Goal: Task Accomplishment & Management: Manage account settings

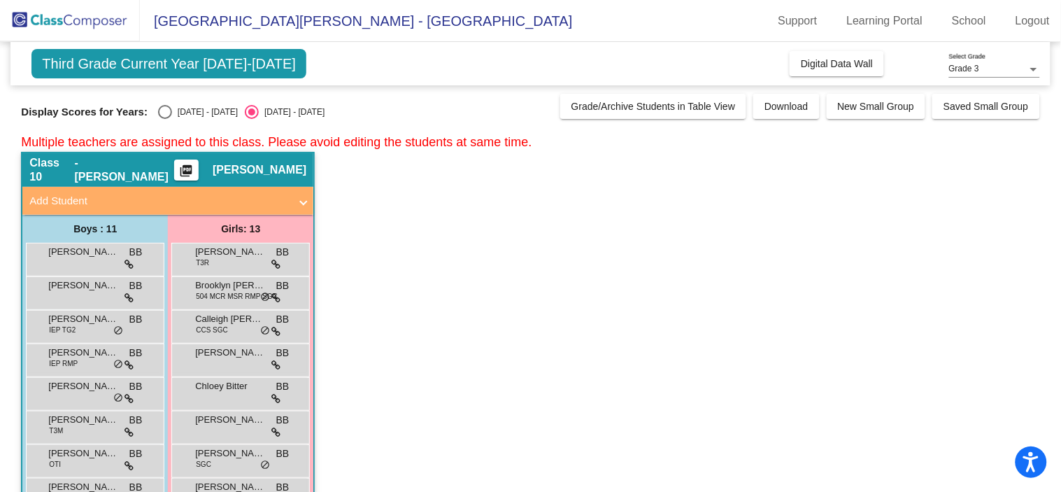
click at [158, 111] on div "Select an option" at bounding box center [165, 112] width 14 height 14
click at [164, 119] on input "[DATE] - [DATE]" at bounding box center [164, 119] width 1 height 1
radio input "true"
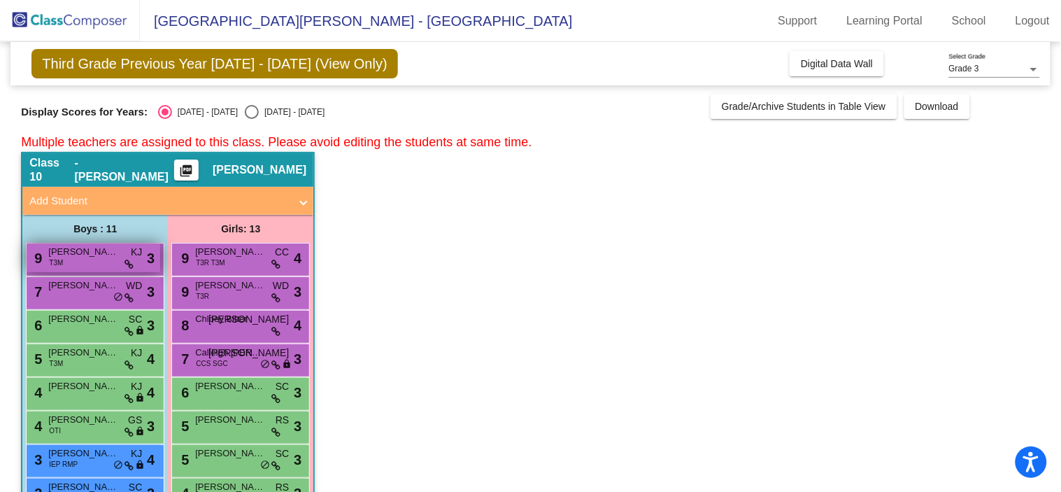
click at [120, 262] on div "9 [PERSON_NAME] [PERSON_NAME] T3M KJ lock do_not_disturb_alt 3" at bounding box center [94, 257] width 134 height 29
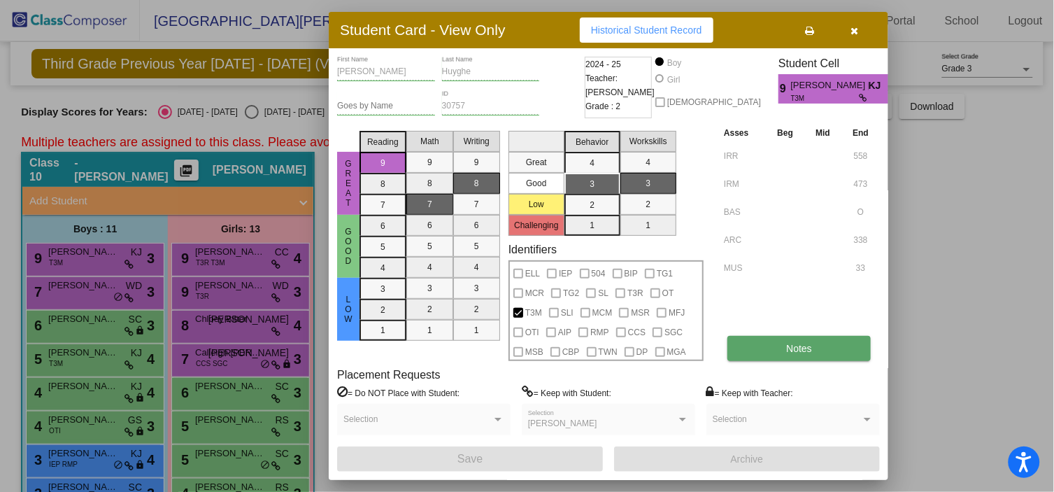
click at [813, 348] on button "Notes" at bounding box center [798, 348] width 143 height 25
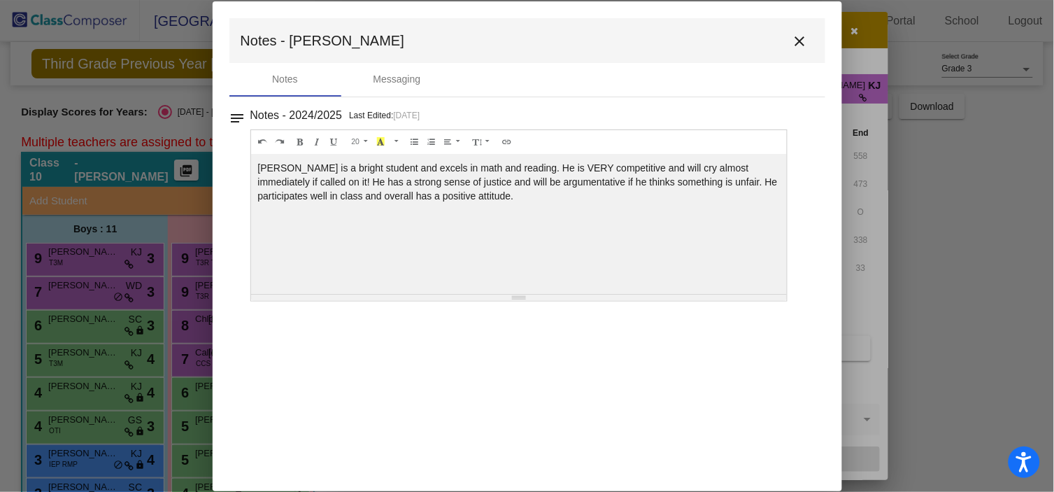
click at [799, 41] on mat-icon "close" at bounding box center [800, 41] width 17 height 17
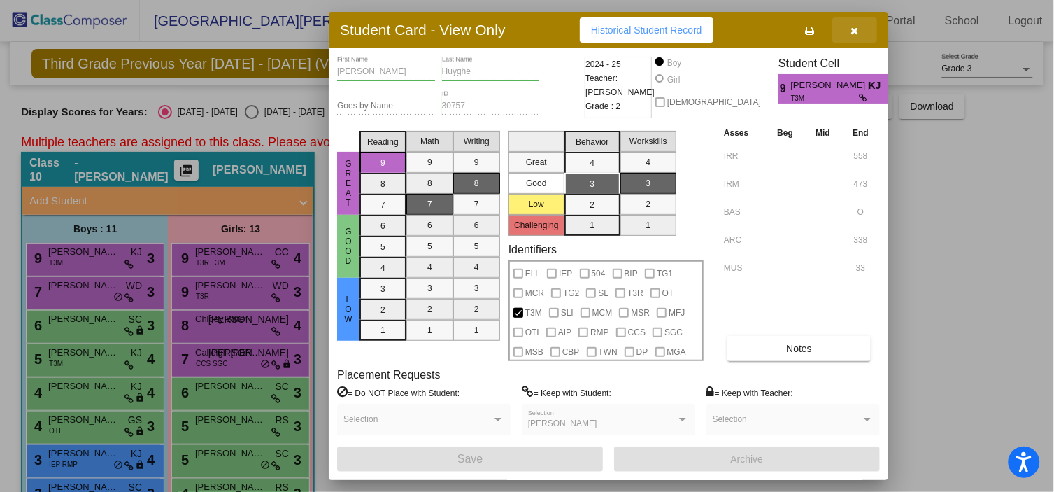
click at [858, 27] on button "button" at bounding box center [854, 29] width 45 height 25
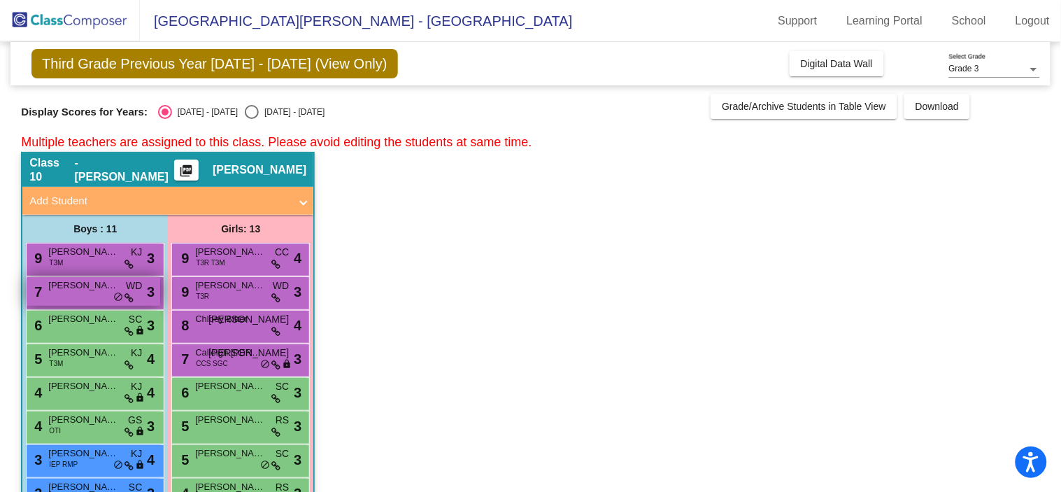
click at [83, 299] on div "7 [PERSON_NAME] WD lock do_not_disturb_alt 3" at bounding box center [94, 291] width 134 height 29
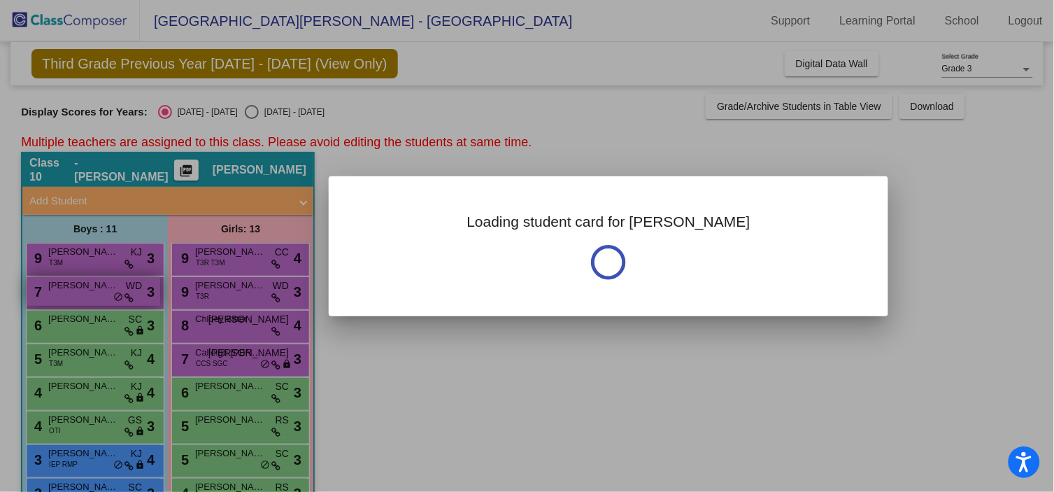
click at [83, 298] on div at bounding box center [527, 246] width 1054 height 492
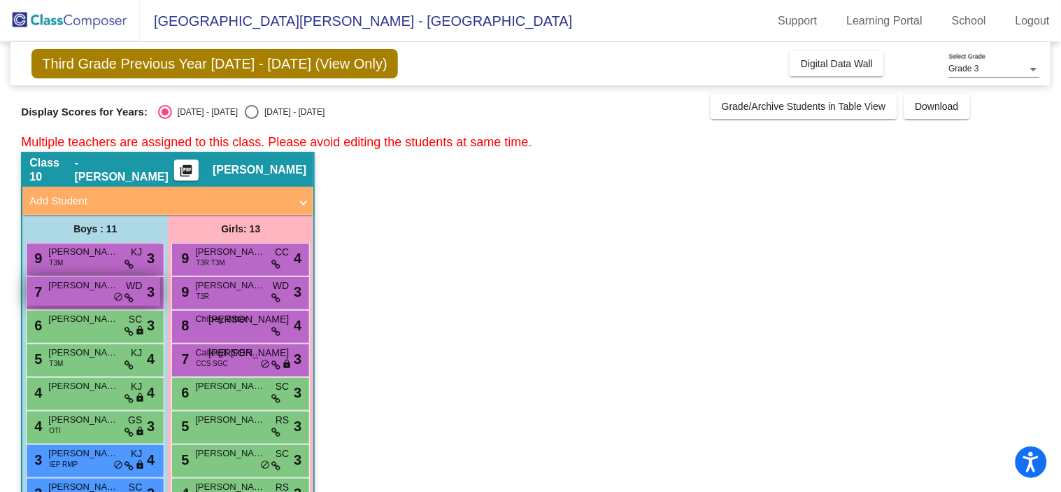
click at [82, 292] on div "7 [PERSON_NAME] WD lock do_not_disturb_alt 3" at bounding box center [94, 291] width 134 height 29
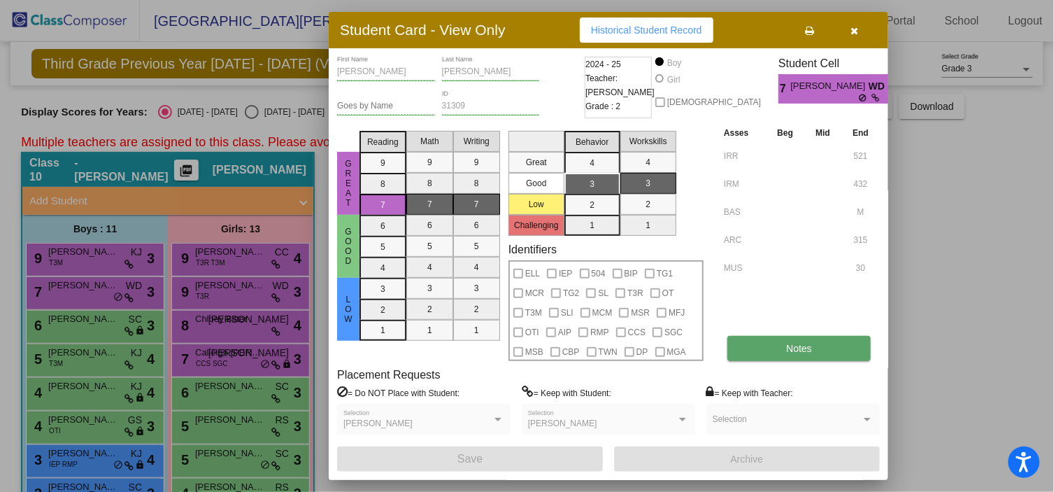
click at [774, 352] on button "Notes" at bounding box center [798, 348] width 143 height 25
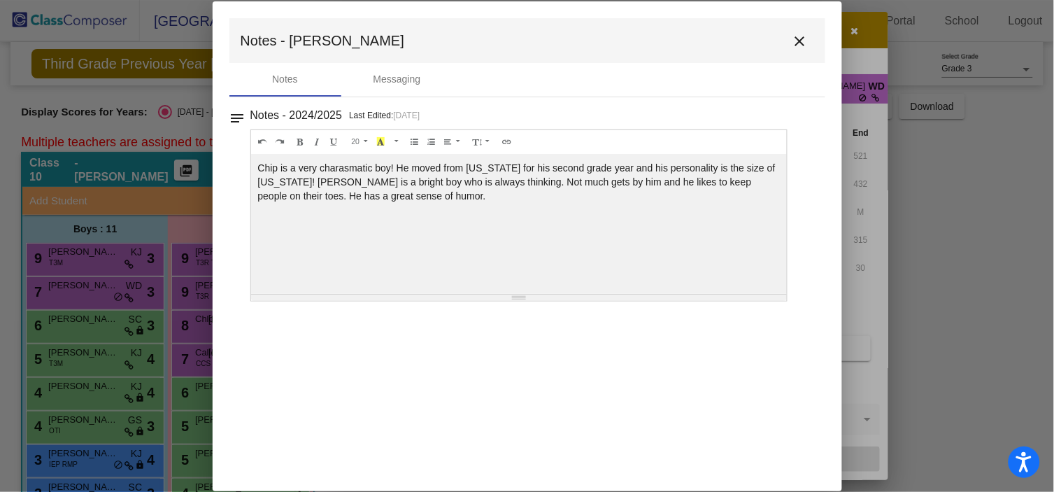
click at [800, 43] on mat-icon "close" at bounding box center [800, 41] width 17 height 17
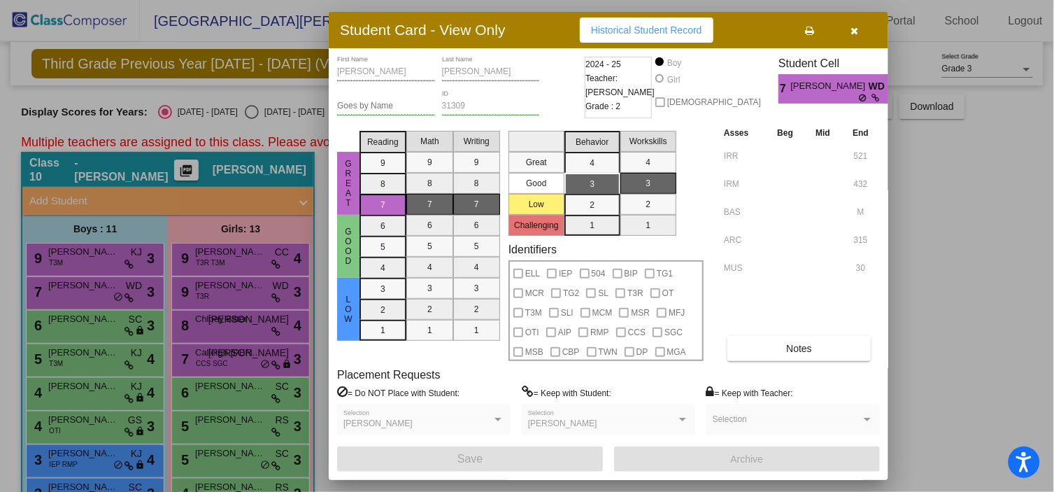
click at [857, 29] on icon "button" at bounding box center [855, 31] width 8 height 10
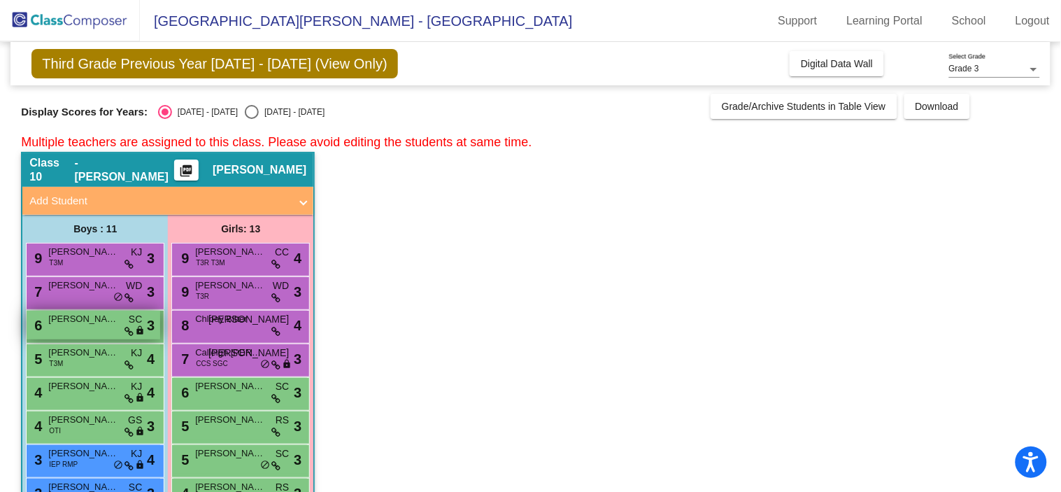
click at [89, 329] on div "6 [PERSON_NAME] SC lock do_not_disturb_alt 3" at bounding box center [94, 325] width 134 height 29
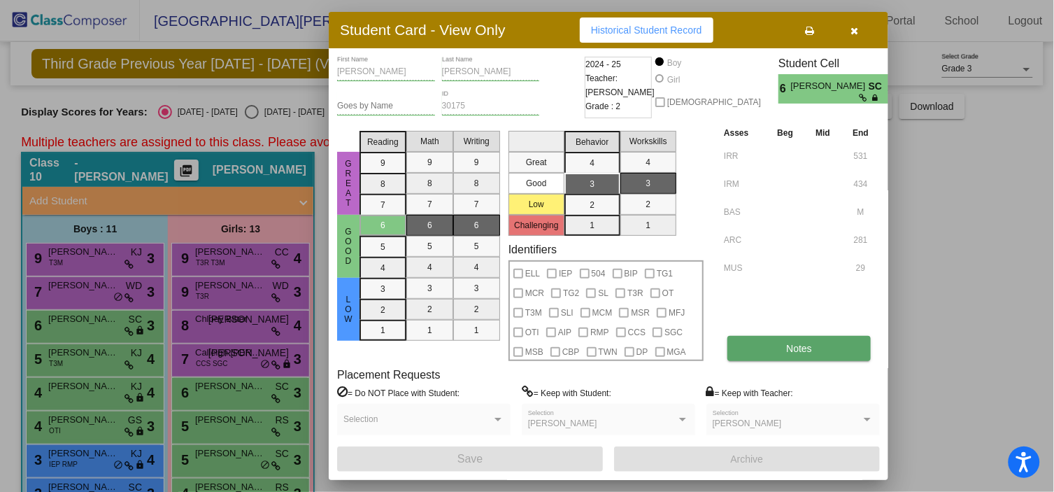
click at [801, 344] on span "Notes" at bounding box center [799, 348] width 26 height 11
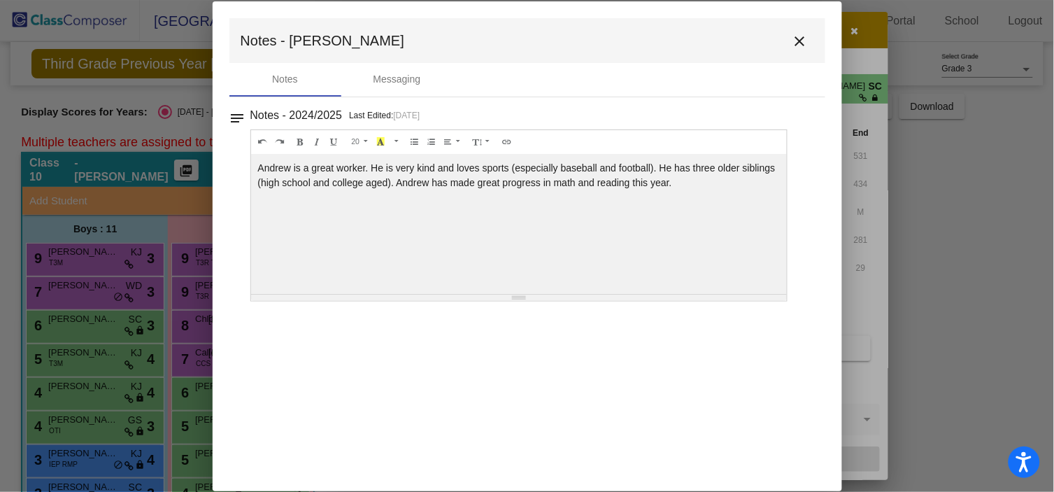
click at [800, 43] on mat-icon "close" at bounding box center [800, 41] width 17 height 17
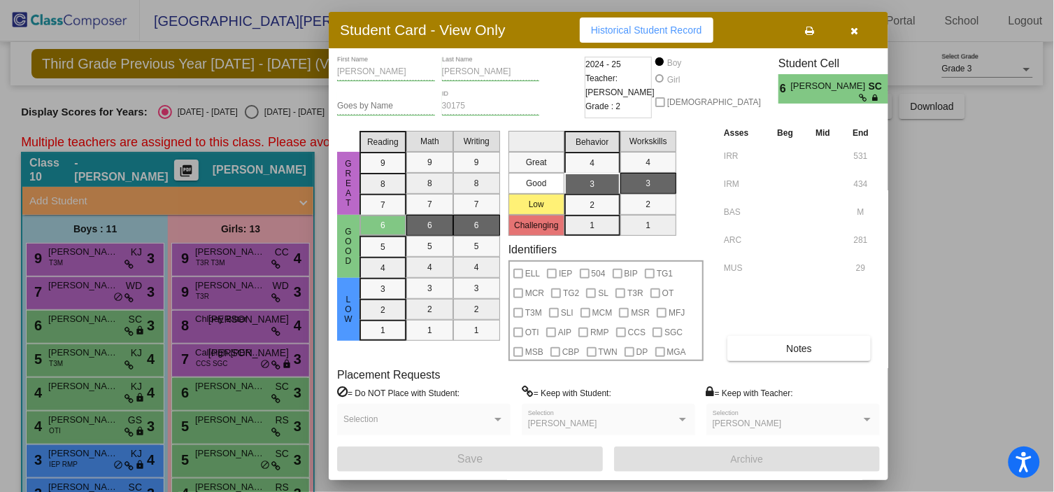
click at [76, 362] on div at bounding box center [527, 246] width 1054 height 492
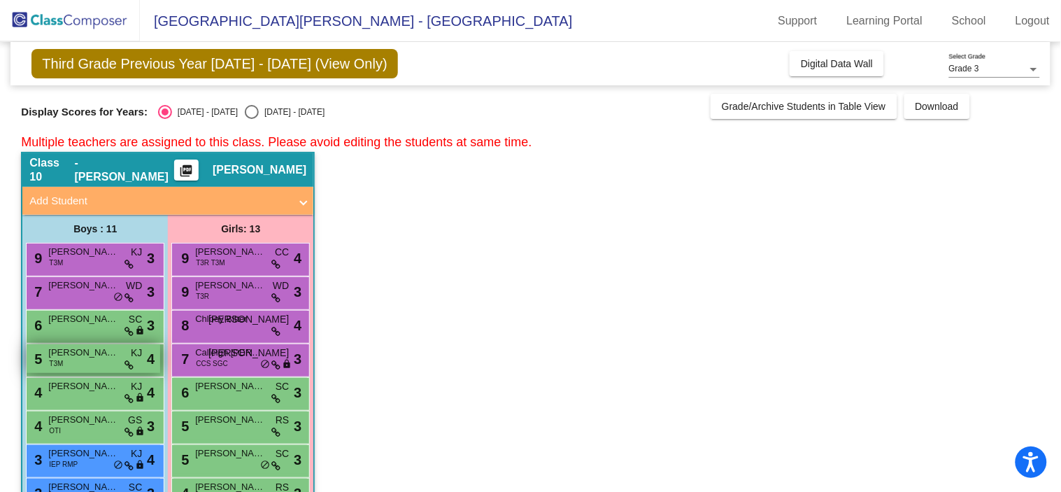
click at [87, 362] on div "5 [PERSON_NAME] T3M KJ lock do_not_disturb_alt 4" at bounding box center [94, 358] width 134 height 29
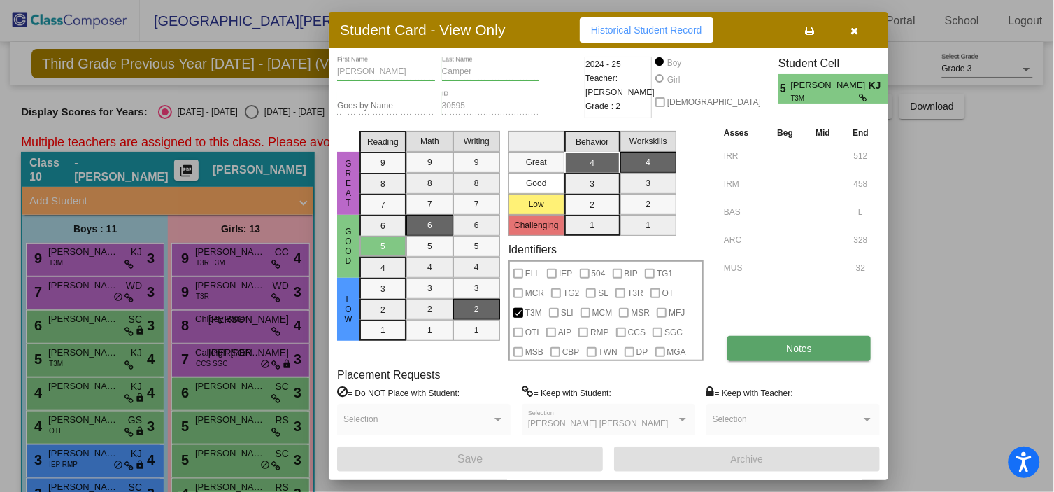
click at [790, 355] on button "Notes" at bounding box center [798, 348] width 143 height 25
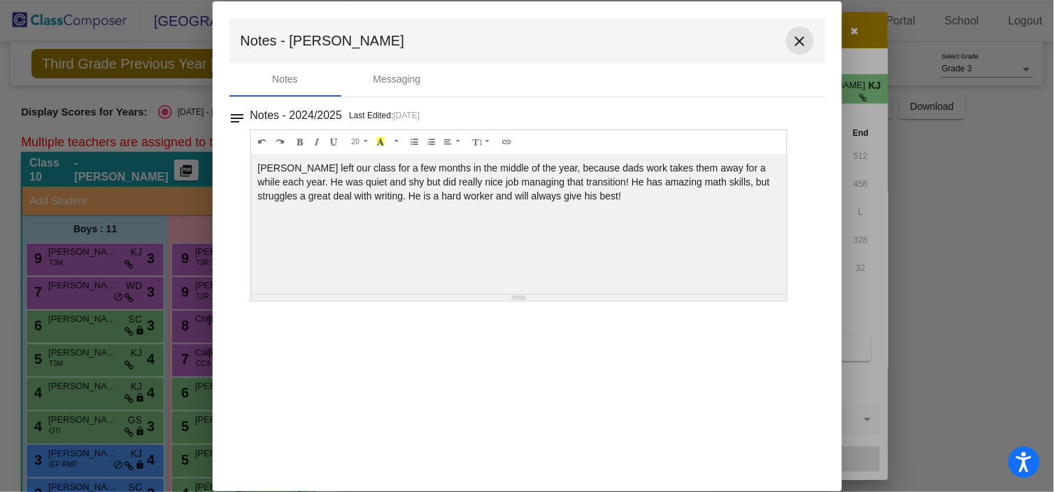
click at [799, 44] on mat-icon "close" at bounding box center [800, 41] width 17 height 17
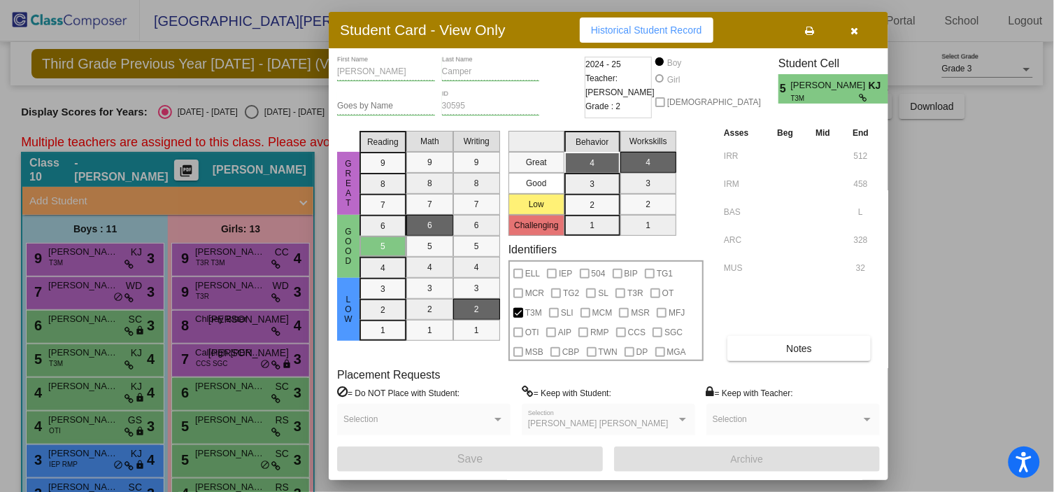
click at [94, 396] on div at bounding box center [527, 246] width 1054 height 492
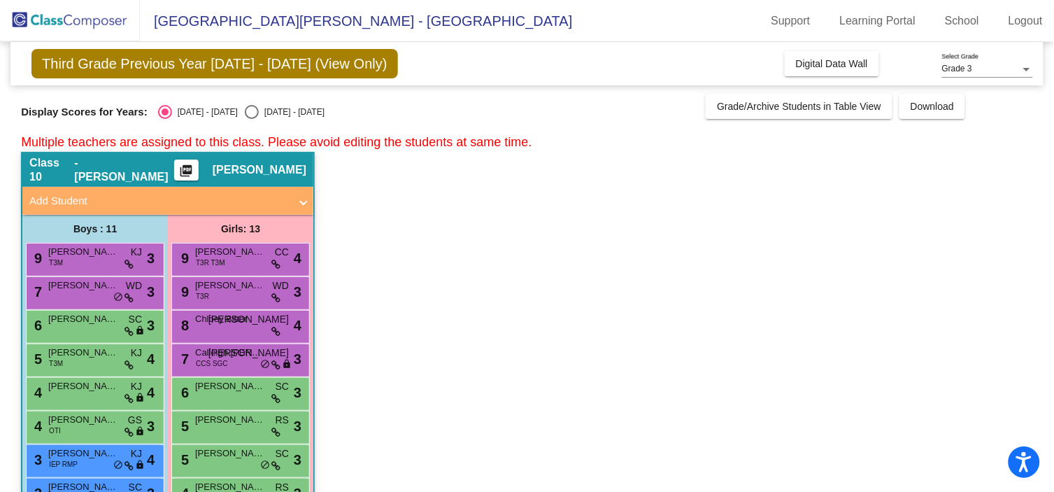
click at [94, 396] on div "4 [PERSON_NAME] KJ lock do_not_disturb_alt 4" at bounding box center [94, 392] width 134 height 29
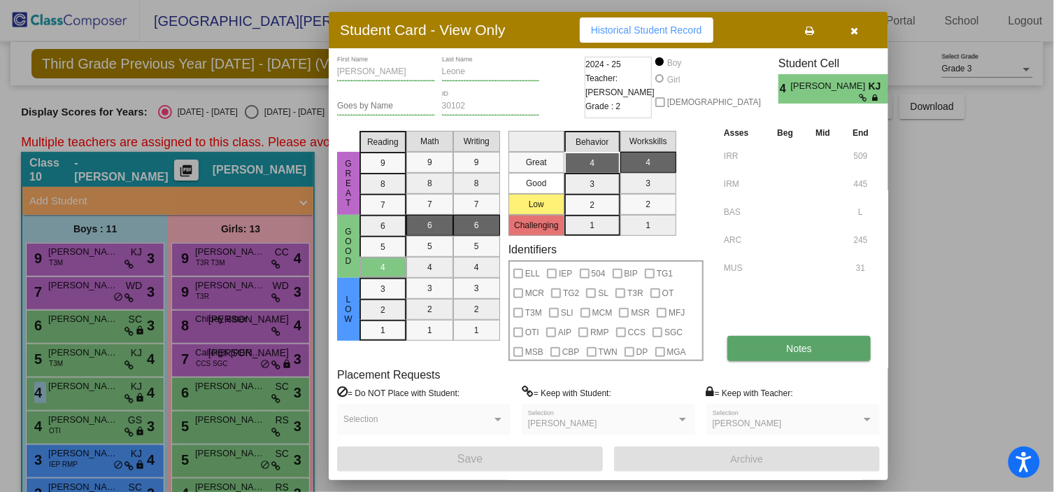
click at [818, 344] on button "Notes" at bounding box center [798, 348] width 143 height 25
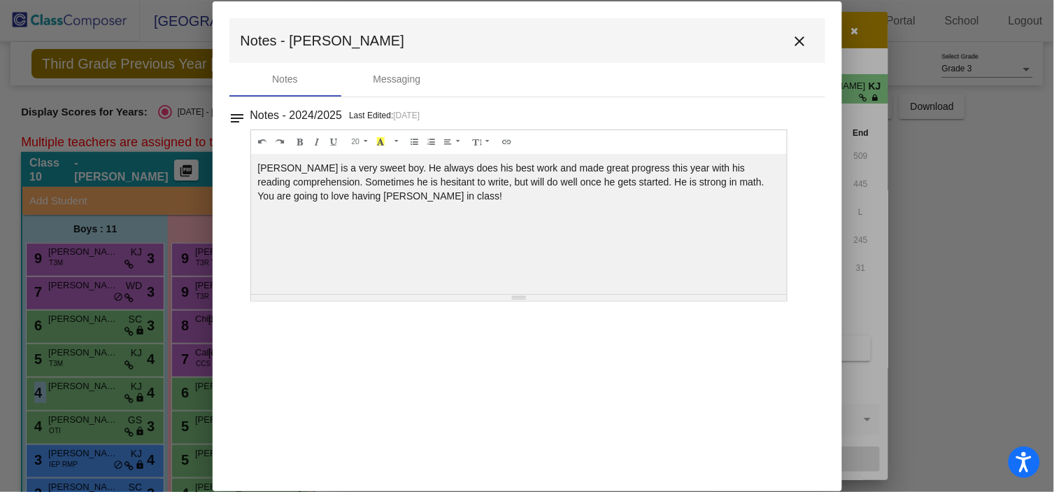
click at [795, 40] on mat-icon "close" at bounding box center [800, 41] width 17 height 17
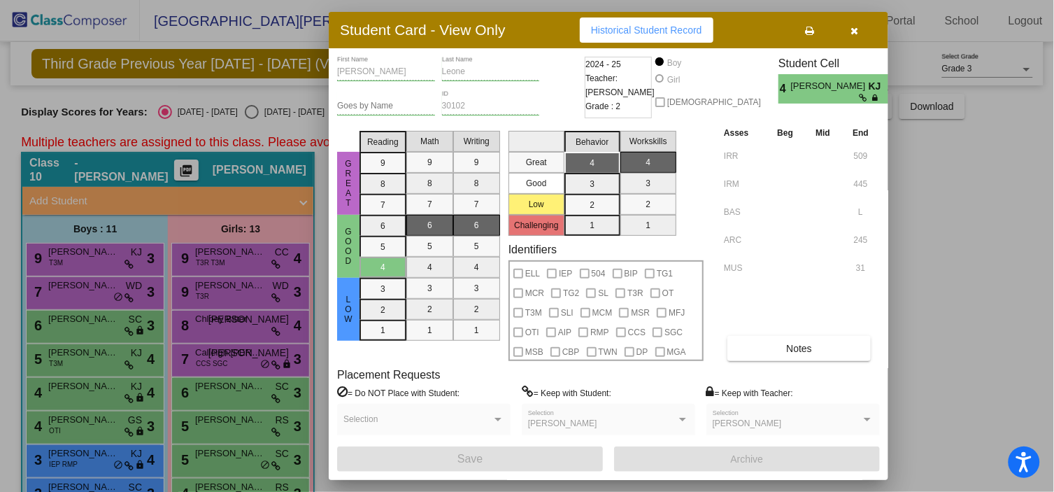
click at [90, 431] on div at bounding box center [527, 246] width 1054 height 492
click at [90, 431] on div "4 [PERSON_NAME] OTI GS lock do_not_disturb_alt 3" at bounding box center [94, 425] width 134 height 29
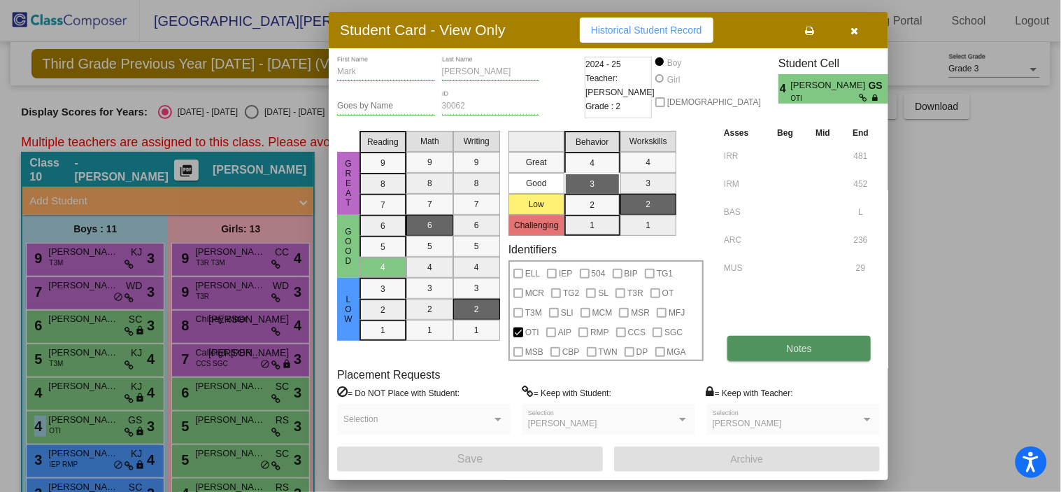
click at [780, 353] on button "Notes" at bounding box center [798, 348] width 143 height 25
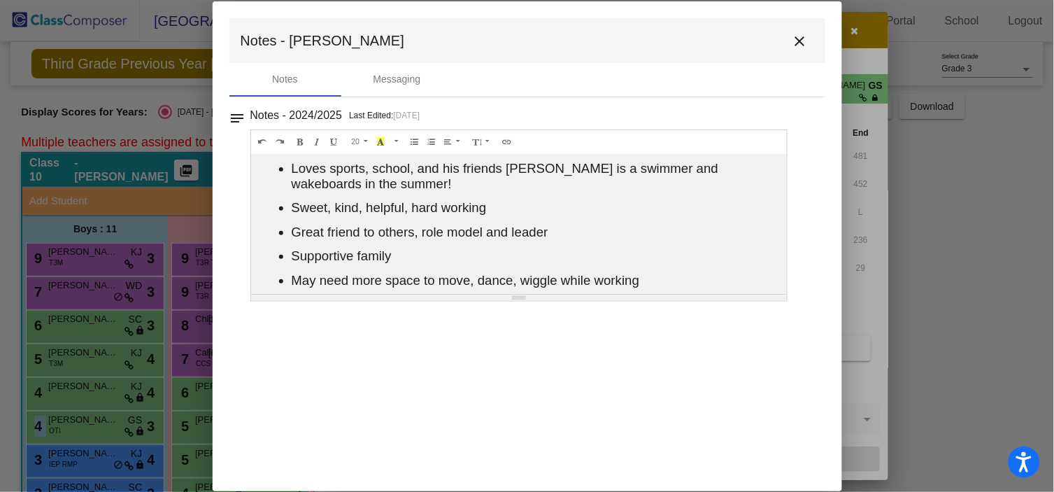
click at [799, 41] on mat-icon "close" at bounding box center [800, 41] width 17 height 17
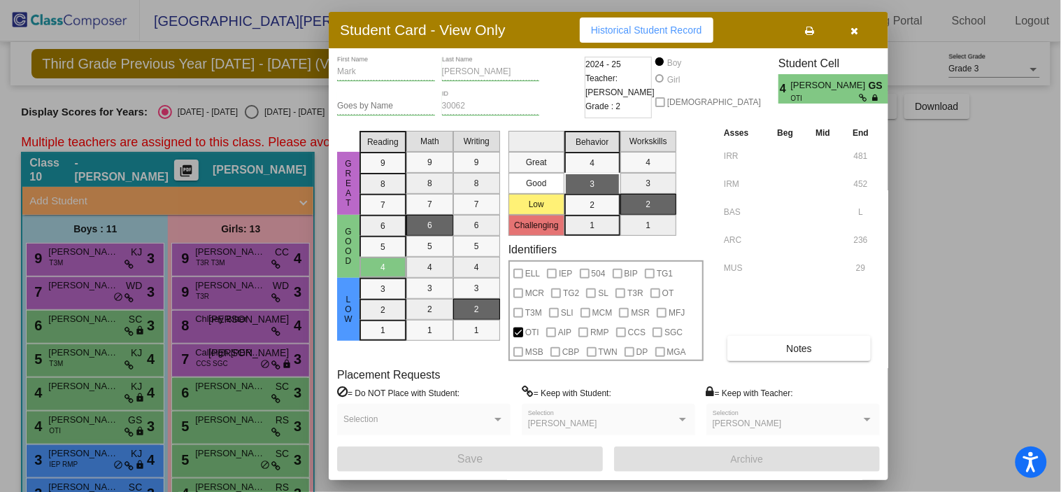
click at [94, 462] on div at bounding box center [530, 246] width 1061 height 492
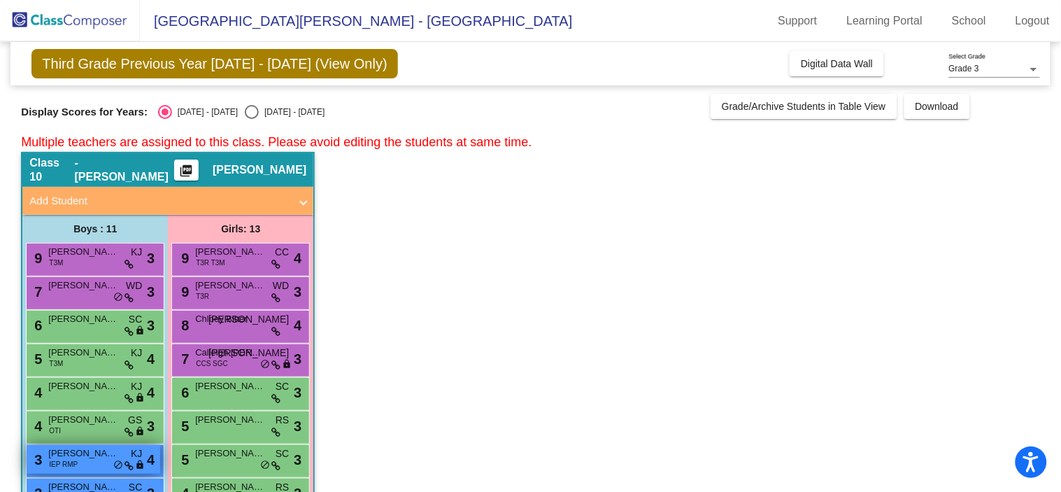
click at [94, 469] on div "3 [PERSON_NAME] IEP RMP KJ lock do_not_disturb_alt 4" at bounding box center [94, 459] width 134 height 29
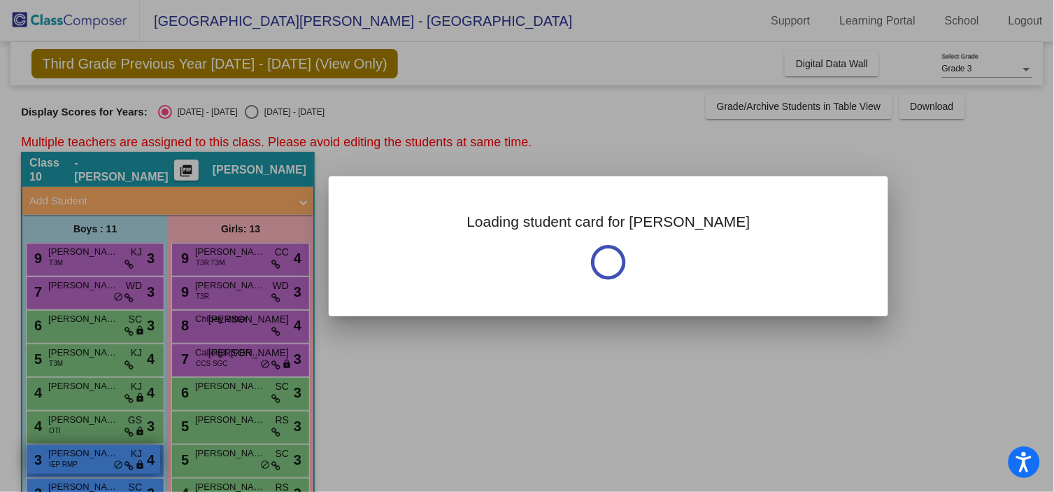
click at [94, 468] on div at bounding box center [527, 246] width 1054 height 492
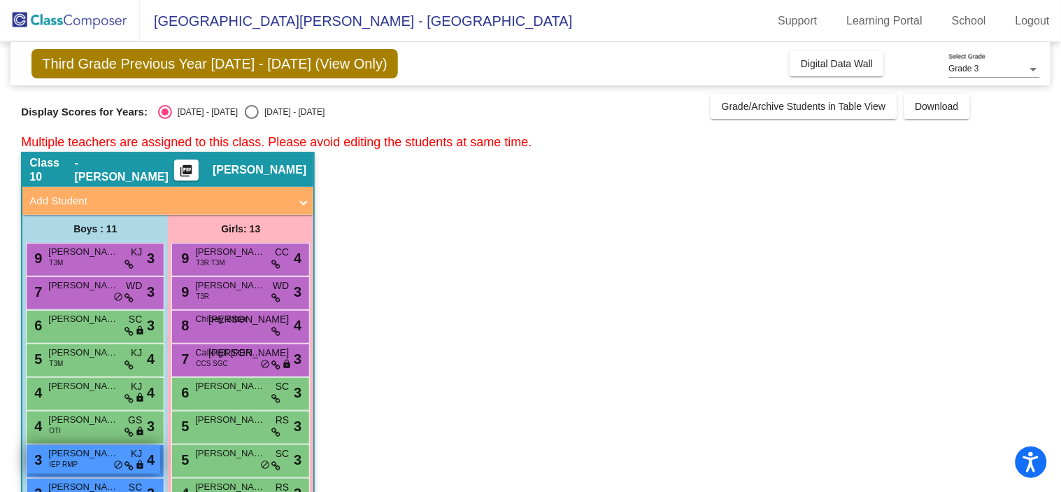
click at [106, 457] on span "[PERSON_NAME]" at bounding box center [83, 453] width 70 height 14
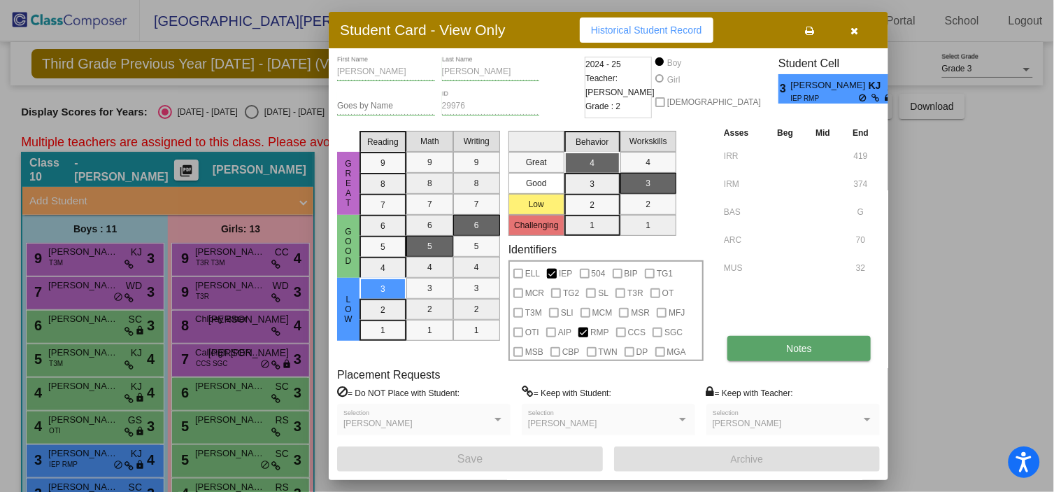
click at [788, 351] on span "Notes" at bounding box center [799, 348] width 26 height 11
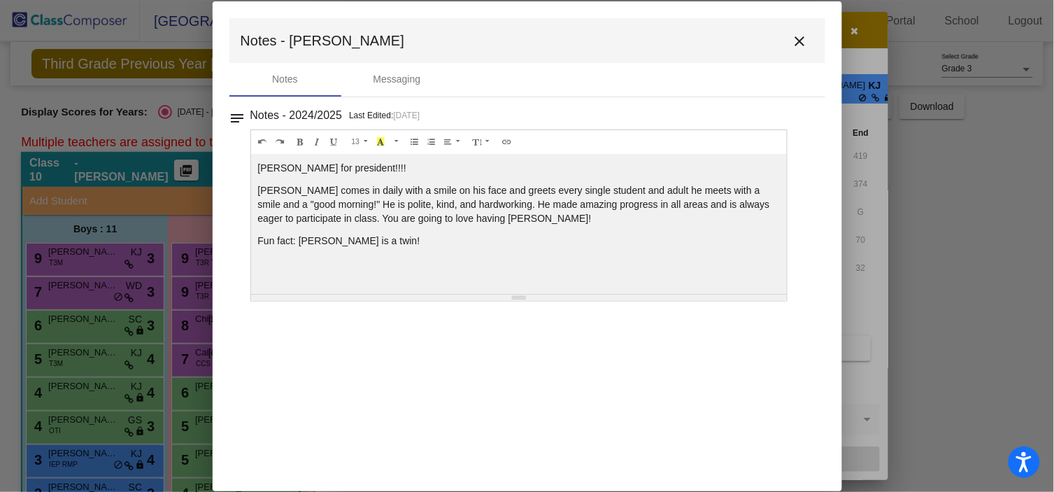
click at [800, 44] on mat-icon "close" at bounding box center [800, 41] width 17 height 17
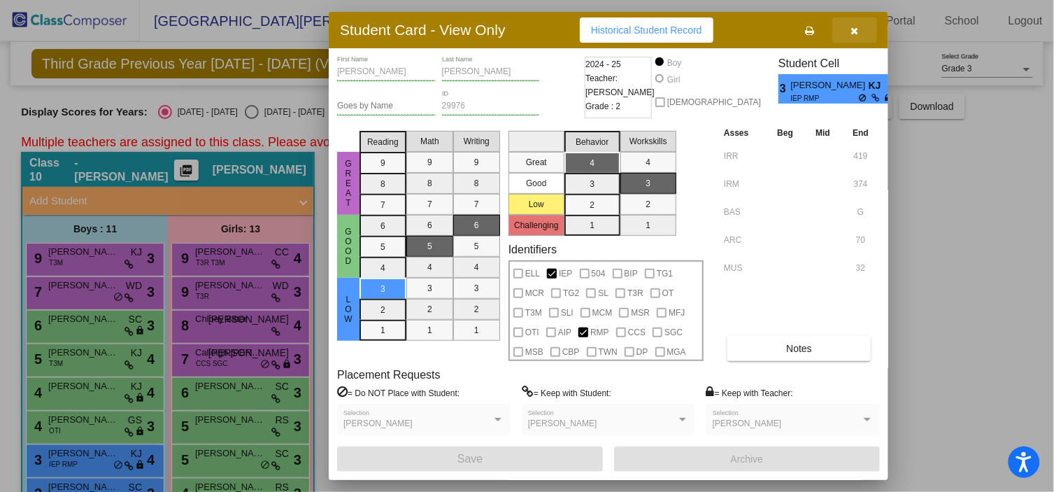
click at [851, 31] on icon "button" at bounding box center [855, 31] width 8 height 10
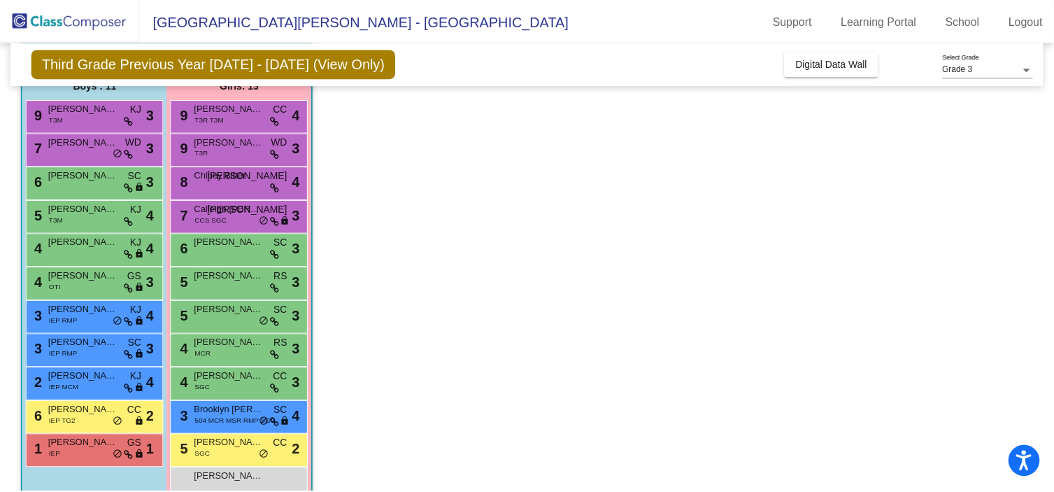
scroll to position [194, 0]
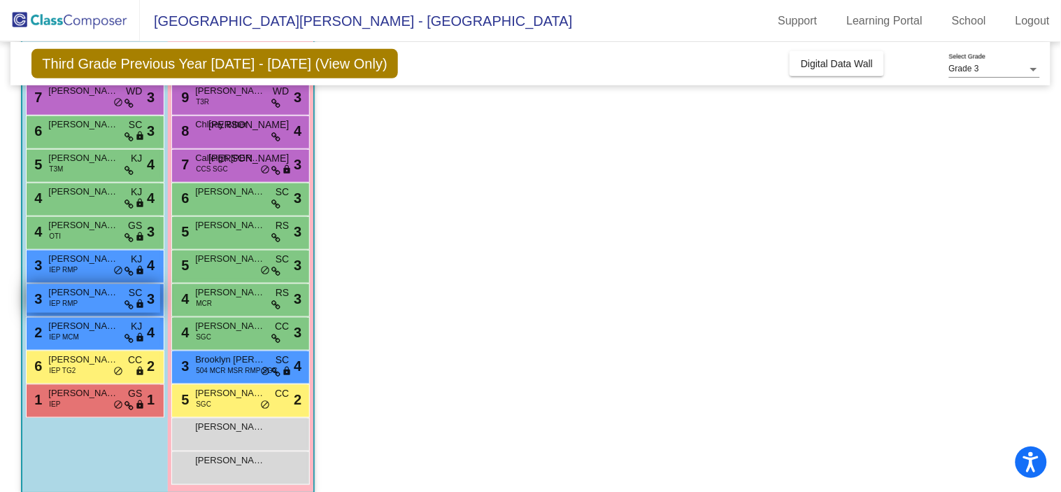
click at [80, 304] on div "3 [PERSON_NAME] IEP RMP SC lock do_not_disturb_alt 3" at bounding box center [94, 298] width 134 height 29
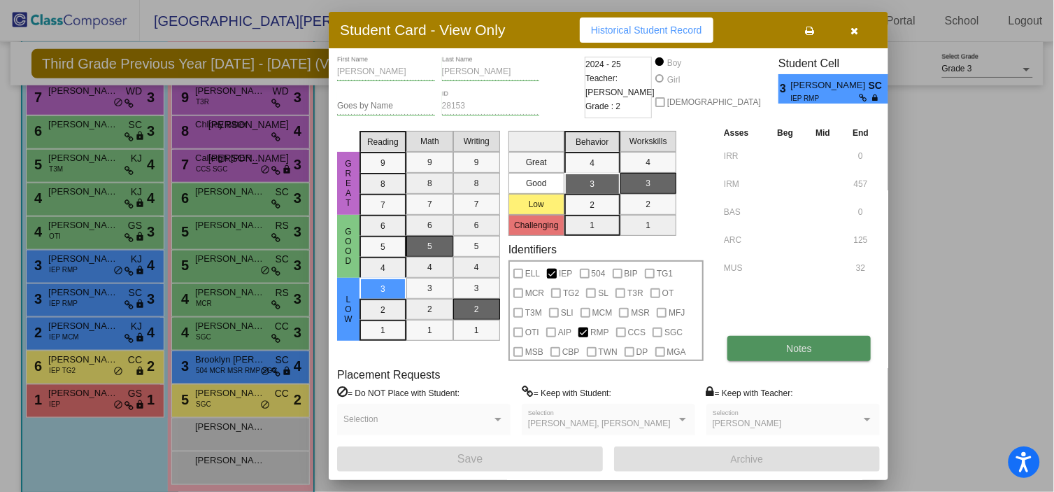
click at [809, 353] on button "Notes" at bounding box center [798, 348] width 143 height 25
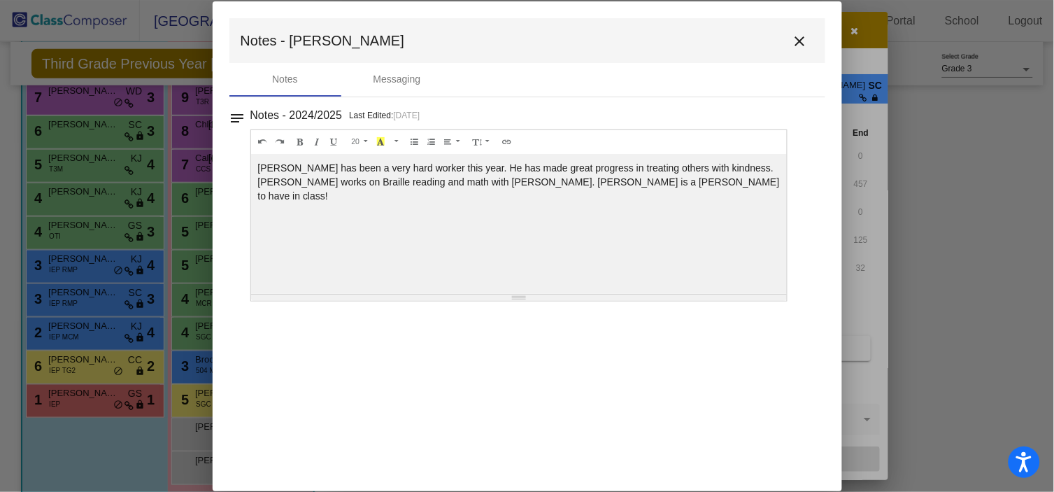
click at [802, 41] on mat-icon "close" at bounding box center [800, 41] width 17 height 17
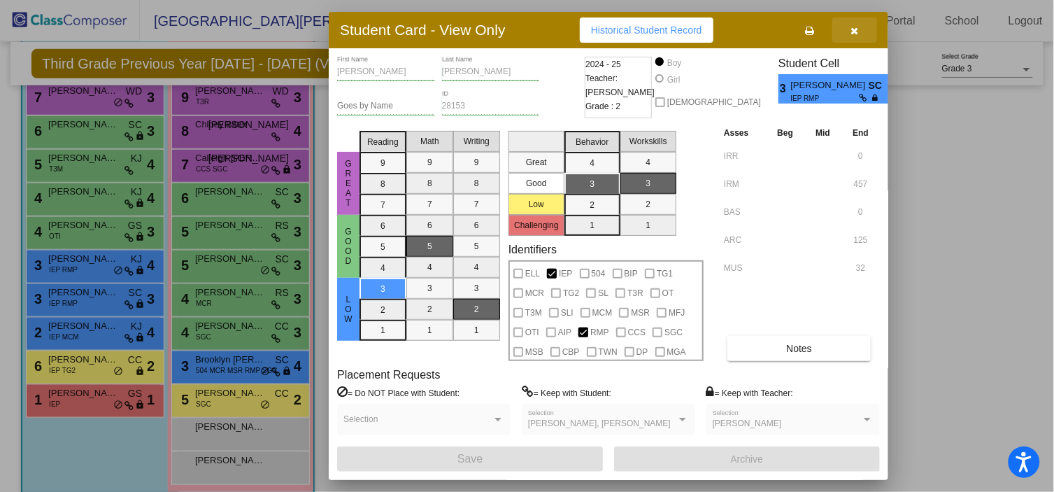
click at [853, 32] on icon "button" at bounding box center [855, 31] width 8 height 10
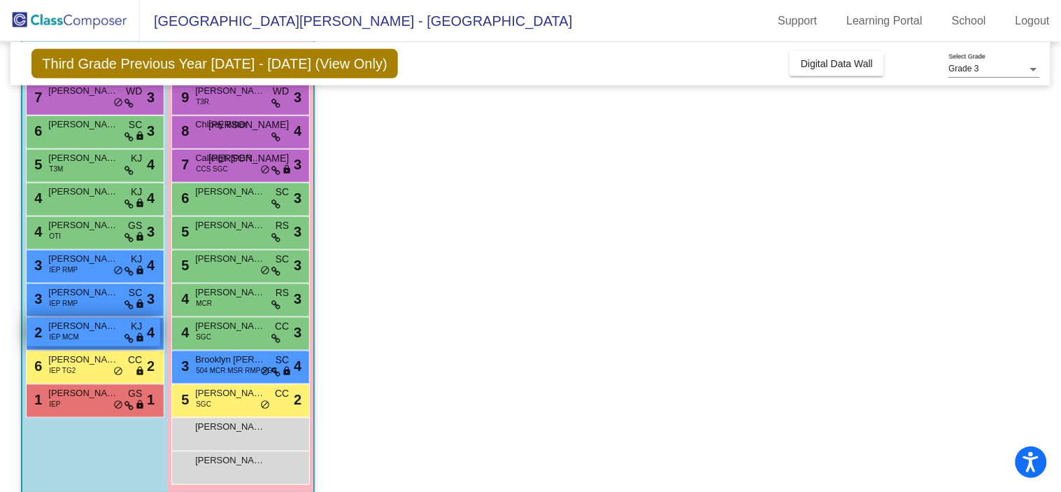
click at [87, 333] on div "2 [PERSON_NAME] IEP MCM KJ lock do_not_disturb_alt 4" at bounding box center [94, 332] width 134 height 29
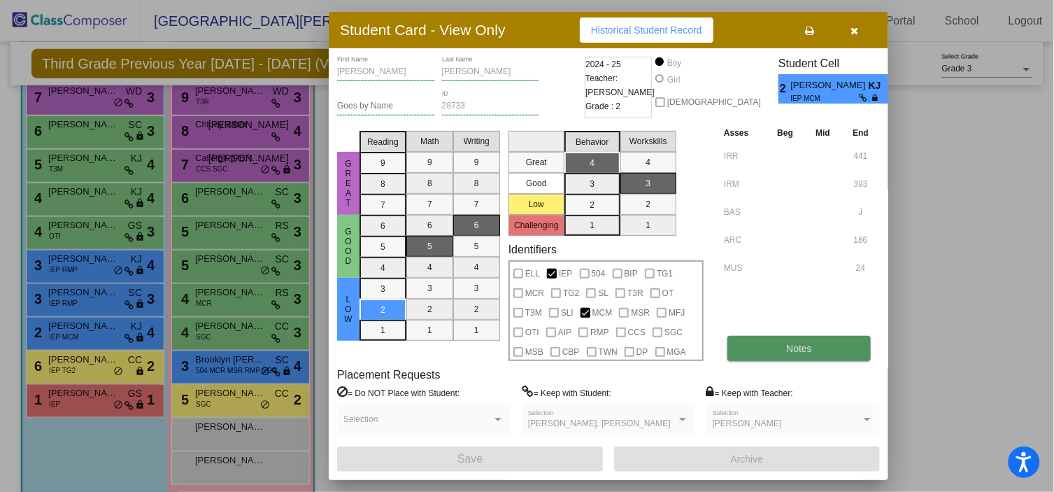
click at [801, 343] on span "Notes" at bounding box center [799, 348] width 26 height 11
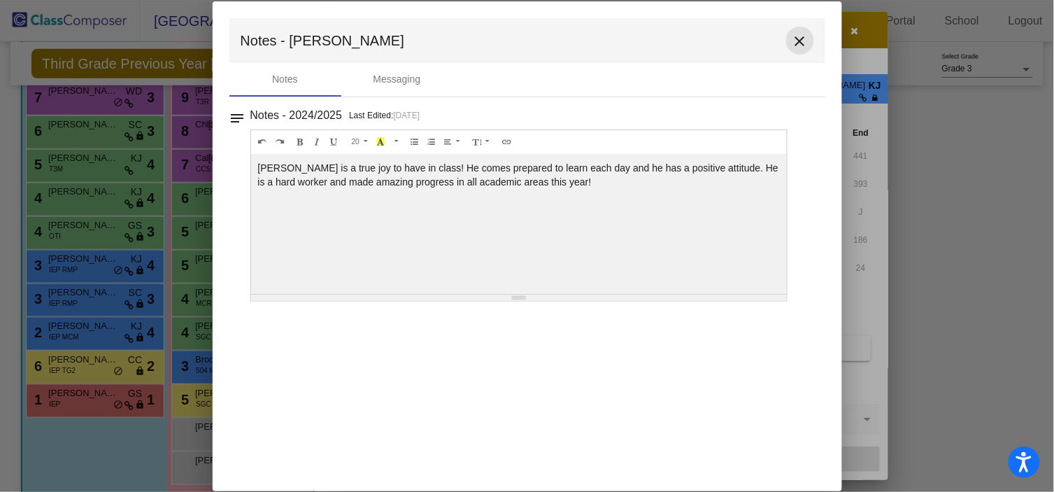
click at [804, 40] on mat-icon "close" at bounding box center [800, 41] width 17 height 17
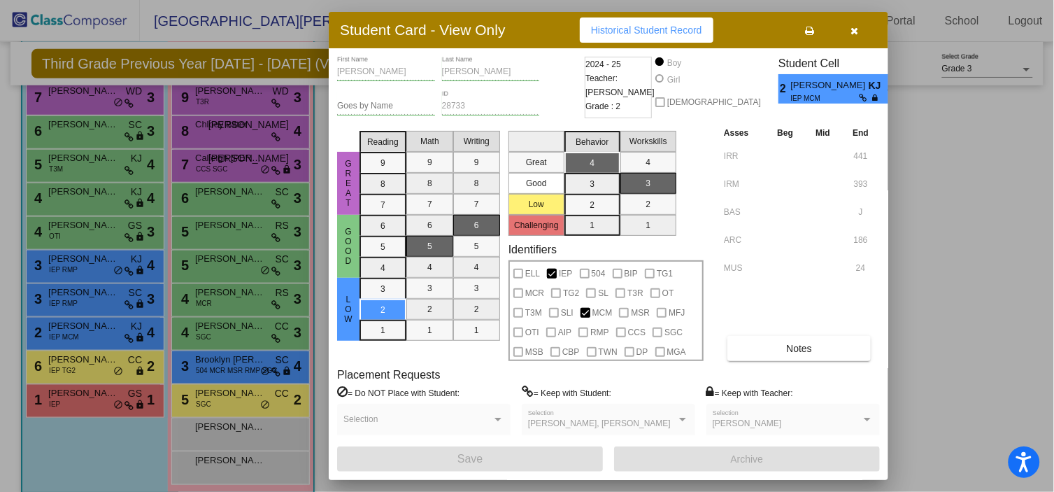
click at [85, 370] on div at bounding box center [527, 246] width 1054 height 492
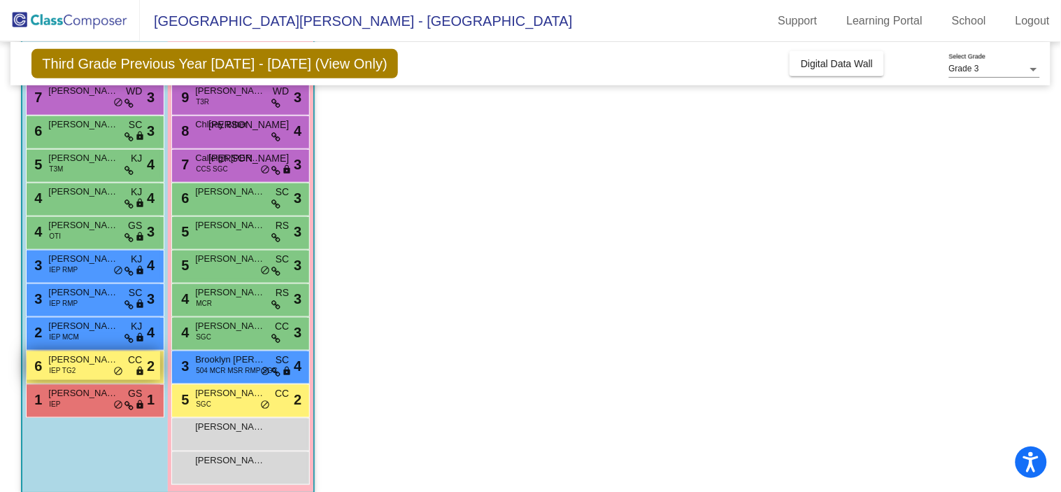
click at [93, 371] on div "6 [PERSON_NAME] IEP TG2 CC lock do_not_disturb_alt 2" at bounding box center [94, 365] width 134 height 29
